Goal: Find specific page/section: Find specific page/section

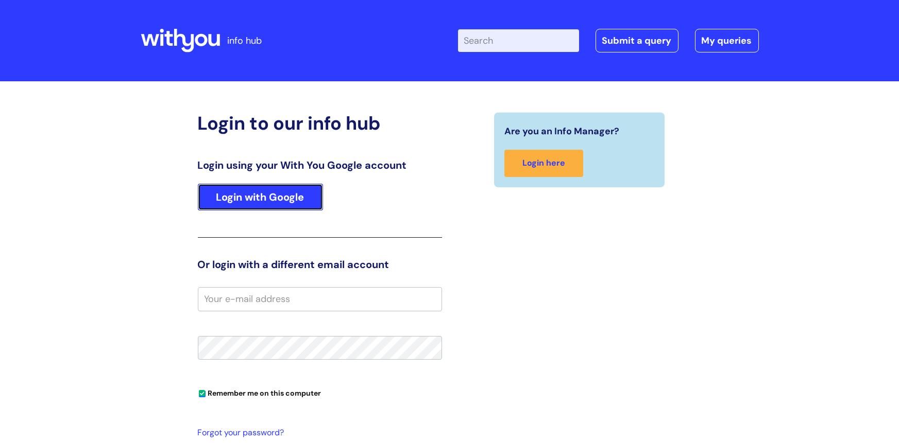
click at [264, 193] on link "Login with Google" at bounding box center [260, 197] width 125 height 27
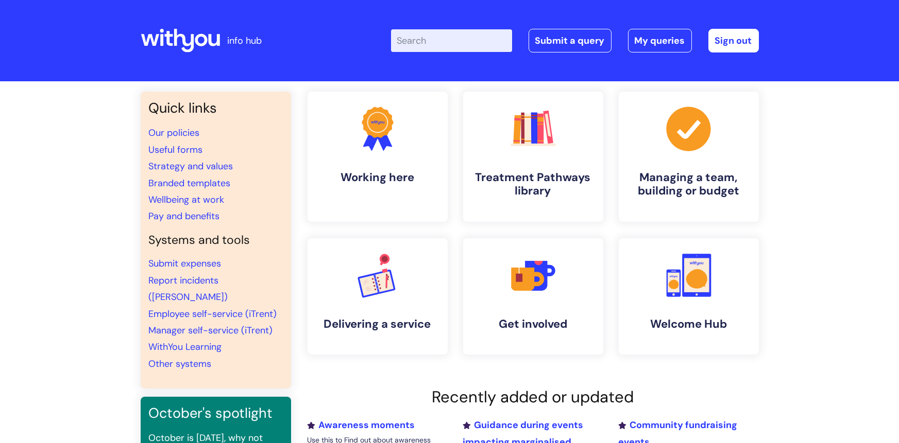
click at [77, 222] on div "Quick links Our policies Useful forms Strategy and values Branded templates Wel…" at bounding box center [449, 352] width 899 height 543
click at [77, 223] on div "Quick links Our policies Useful forms Strategy and values Branded templates Wel…" at bounding box center [449, 352] width 899 height 543
click at [77, 224] on div "Quick links Our policies Useful forms Strategy and values Branded templates Wel…" at bounding box center [449, 352] width 899 height 543
